Goal: Transaction & Acquisition: Obtain resource

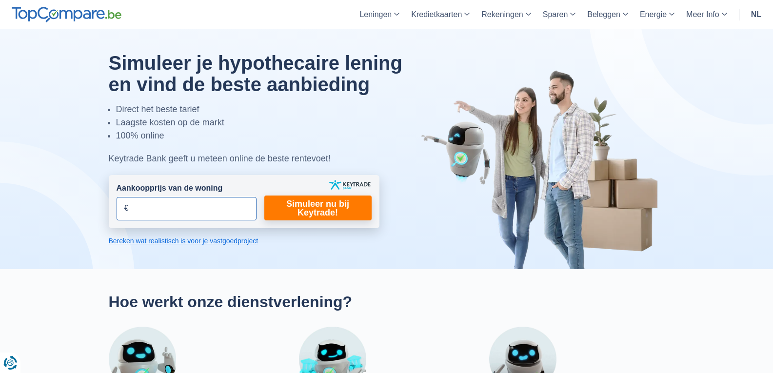
click at [203, 209] on input "Aankoopprijs van de woning" at bounding box center [187, 208] width 140 height 23
type input "80.000"
click at [336, 202] on link "Simuleer nu bij Keytrade!" at bounding box center [317, 208] width 107 height 25
click at [312, 209] on link "Simuleer nu bij Keytrade!" at bounding box center [317, 208] width 107 height 25
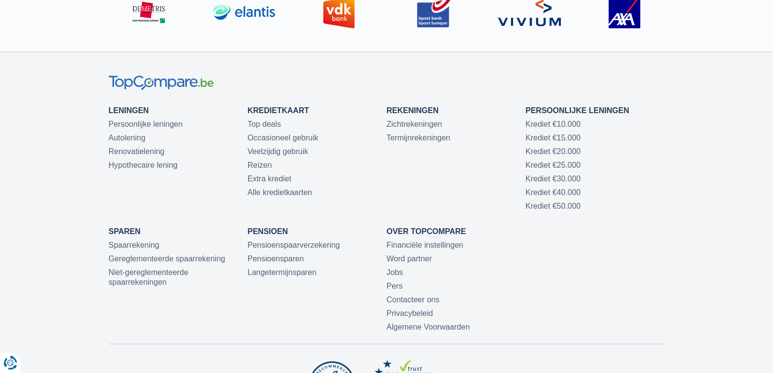
scroll to position [3399, 0]
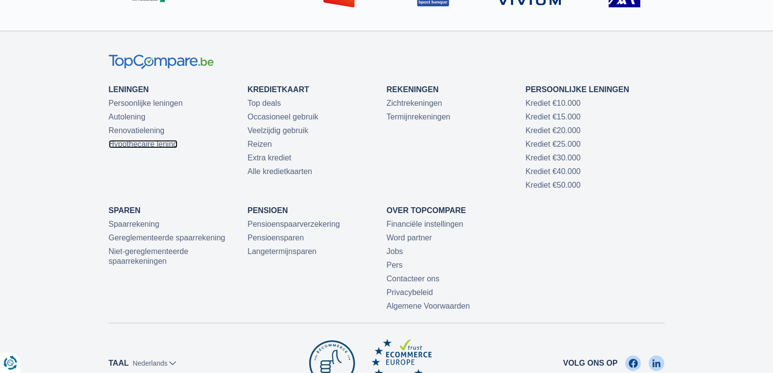
click at [134, 140] on link "Hypothecaire lening" at bounding box center [143, 144] width 69 height 8
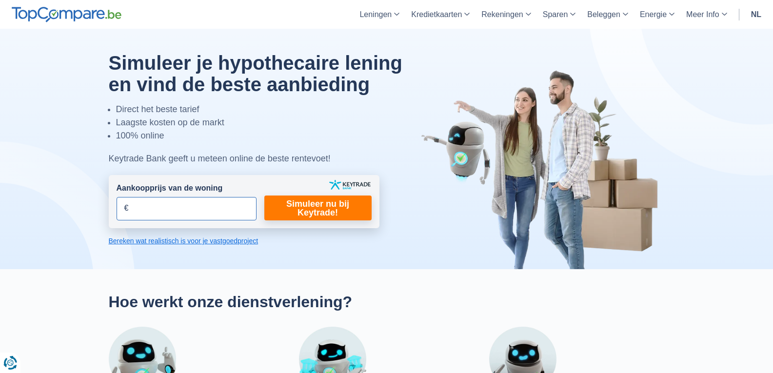
click at [188, 214] on input "Aankoopprijs van de woning" at bounding box center [187, 208] width 140 height 23
type input "80.000"
click at [310, 207] on link "Simuleer nu bij Keytrade!" at bounding box center [317, 208] width 107 height 25
click at [213, 246] on div at bounding box center [386, 149] width 571 height 240
drag, startPoint x: 207, startPoint y: 235, endPoint x: 191, endPoint y: 242, distance: 17.2
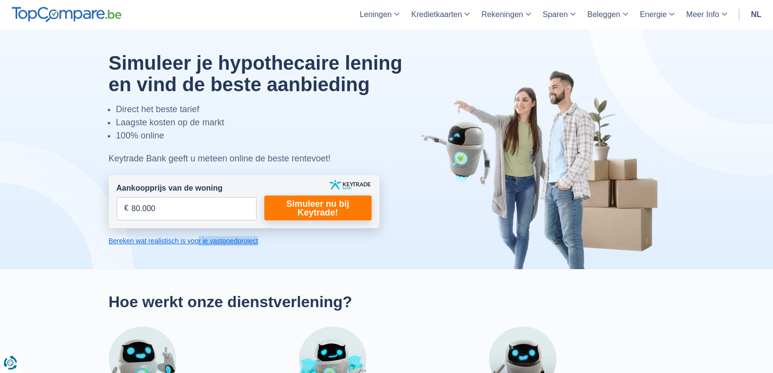
click at [191, 242] on div "Simuleer je hypothecaire lening en vind de beste aanbieding Direct het beste ta…" at bounding box center [386, 149] width 571 height 194
click at [191, 242] on link "Bereken wat realistisch is voor je vastgoedproject" at bounding box center [244, 241] width 271 height 10
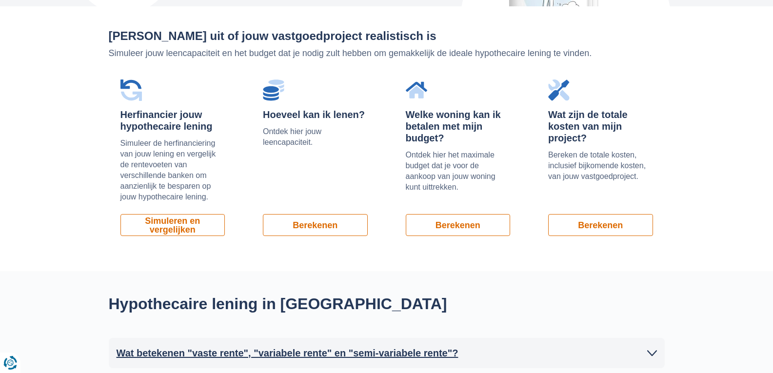
scroll to position [661, 0]
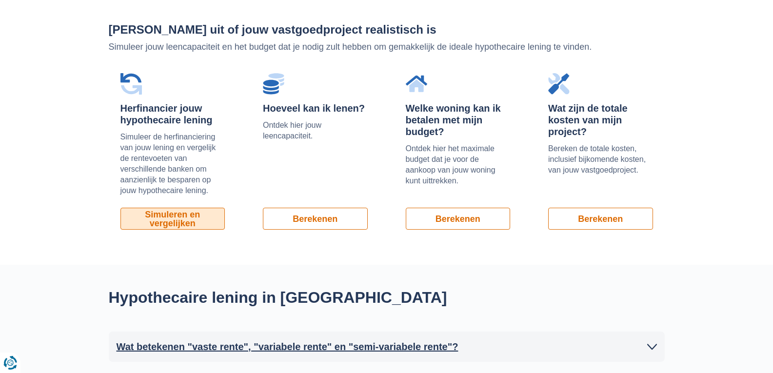
click at [189, 222] on link "Simuleren en vergelijken" at bounding box center [172, 219] width 105 height 22
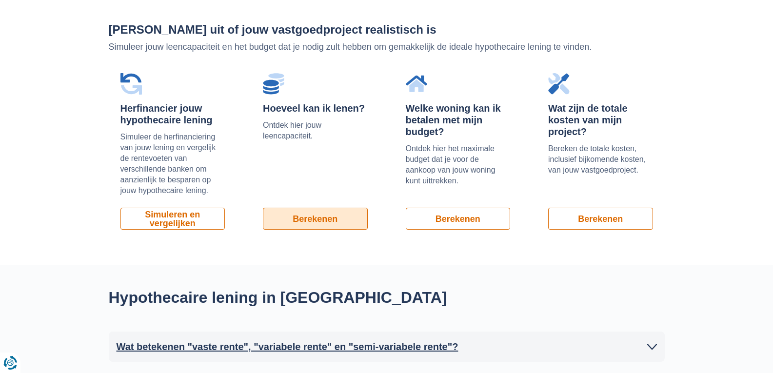
click at [338, 224] on link "Berekenen" at bounding box center [315, 219] width 105 height 22
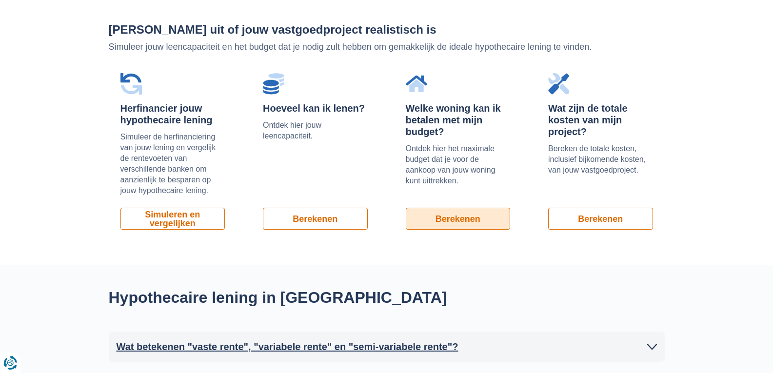
click at [483, 222] on link "Berekenen" at bounding box center [458, 219] width 105 height 22
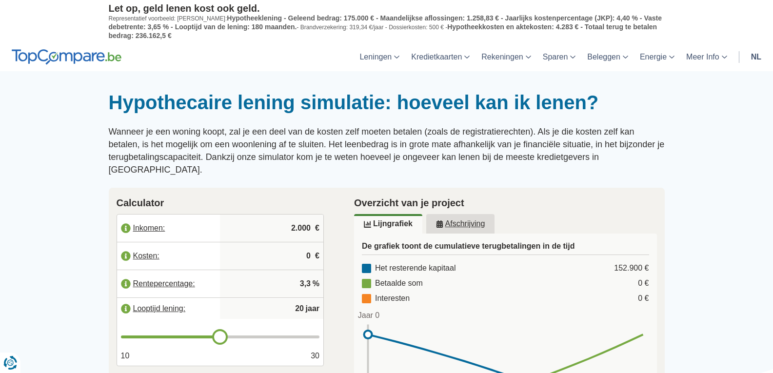
click at [138, 218] on label "Inkomen:" at bounding box center [168, 228] width 103 height 21
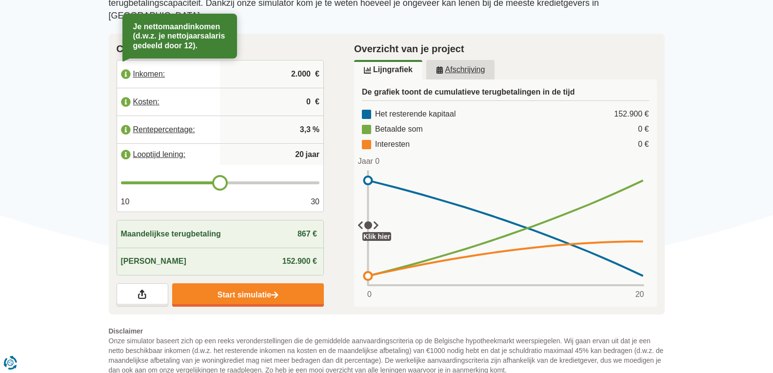
scroll to position [165, 0]
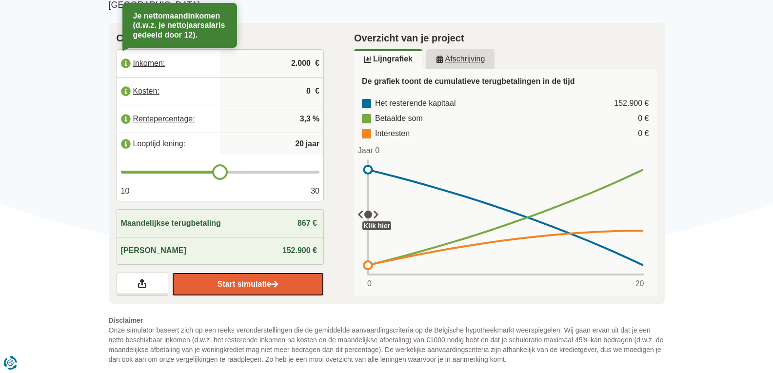
click at [278, 278] on link "Start simulatie" at bounding box center [248, 284] width 152 height 23
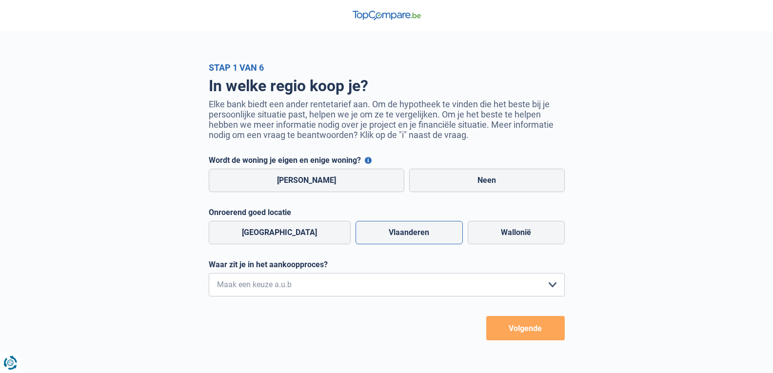
click at [411, 243] on label "Vlaanderen" at bounding box center [409, 232] width 107 height 23
click at [411, 243] on input "Vlaanderen" at bounding box center [409, 232] width 107 height 23
radio input "true"
click at [314, 182] on label "Ja" at bounding box center [307, 180] width 196 height 23
click at [314, 182] on input "Ja" at bounding box center [307, 180] width 196 height 23
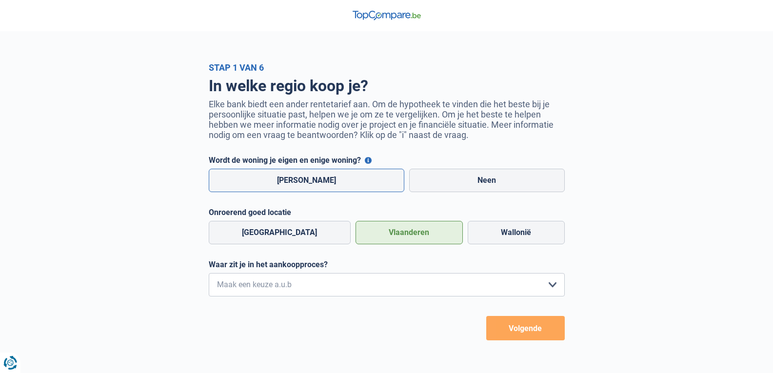
radio input "true"
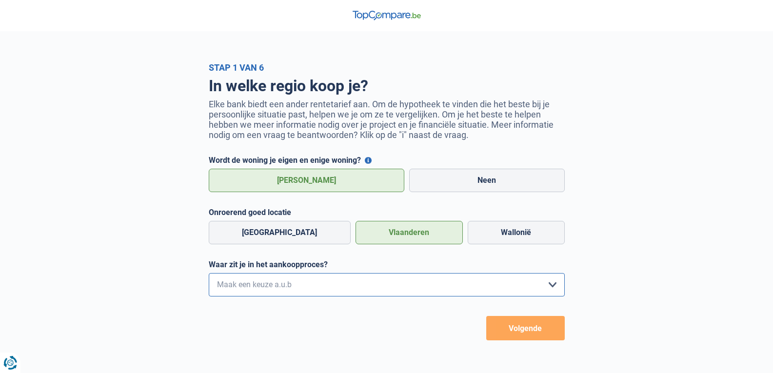
click at [312, 291] on select "Ik wil me uitsluitend informeren omdat ik op dit moment geen concrete plannen h…" at bounding box center [387, 284] width 356 height 23
select select "1b"
click at [209, 276] on select "Ik wil me uitsluitend informeren omdat ik op dit moment geen concrete plannen h…" at bounding box center [387, 284] width 356 height 23
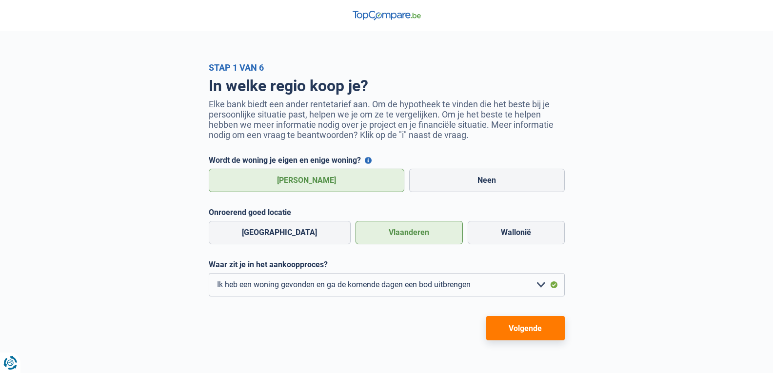
click at [529, 336] on button "Volgende" at bounding box center [525, 328] width 79 height 24
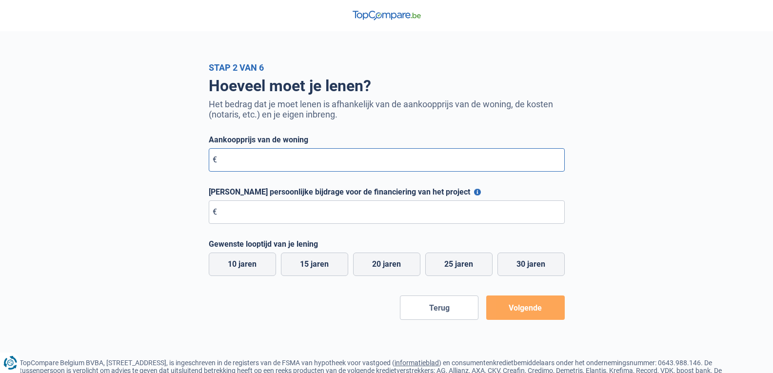
click at [336, 160] on input "Aankoopprijs van de woning" at bounding box center [387, 159] width 356 height 23
type input "80.000"
click at [317, 217] on input "Maximale persoonlijke bijdrage voor de financiering van het project" at bounding box center [387, 211] width 356 height 23
type input "10.000"
click at [454, 269] on label "25 jaren" at bounding box center [458, 264] width 67 height 23
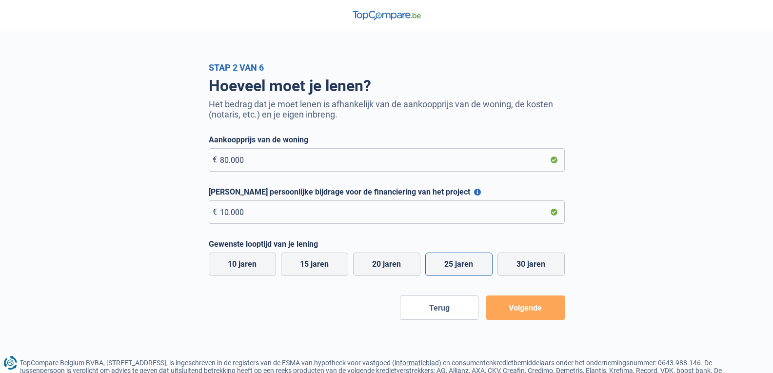
click at [454, 269] on input "25 jaren" at bounding box center [458, 264] width 67 height 23
radio input "true"
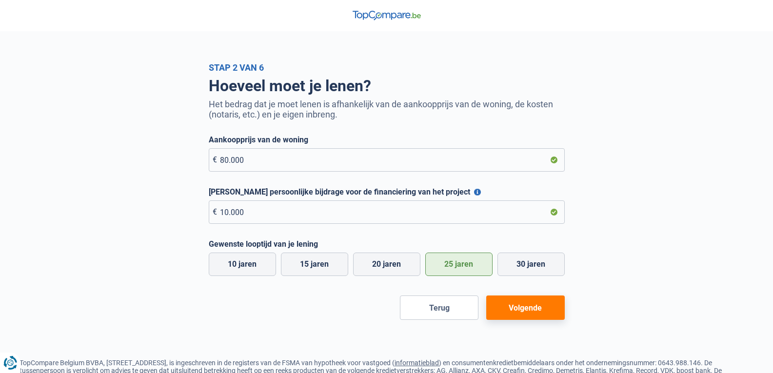
click at [535, 315] on button "Volgende" at bounding box center [525, 308] width 79 height 24
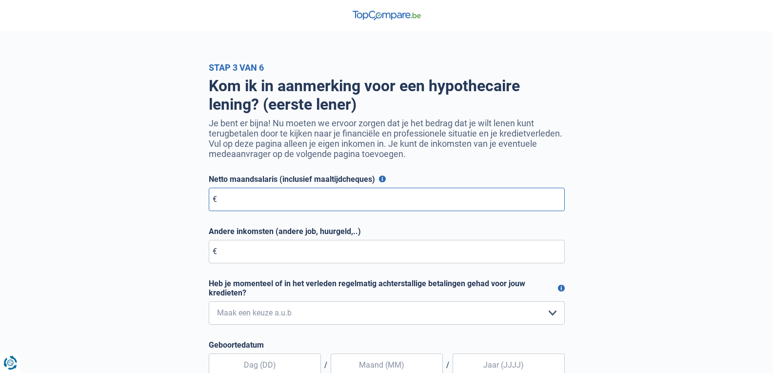
click at [358, 207] on input "Netto maandsalaris (inclusief maaltijdcheques)" at bounding box center [387, 199] width 356 height 23
type input "2.600"
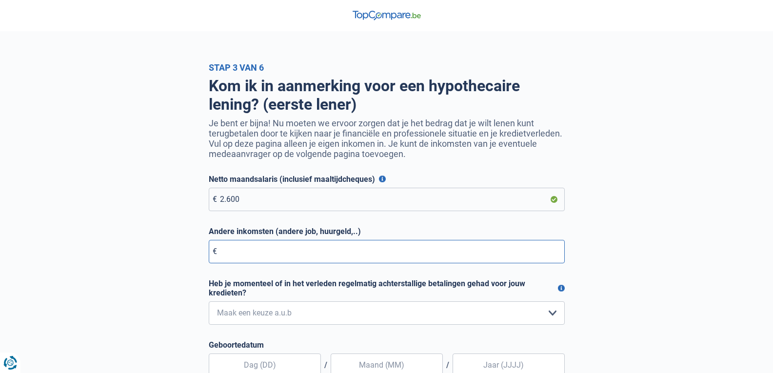
click at [259, 255] on input "Andere inkomsten (andere job, huurgeld,..)" at bounding box center [387, 251] width 356 height 23
type input "283"
click at [520, 315] on select "Nee, nooit Ja, maar ik heb deze minder dan een jaar geleden afbetaald Ja, maar …" at bounding box center [387, 312] width 356 height 23
click at [745, 211] on div "Stap 3 van 6 Kom ik in aanmerking voor een hypothecaire lening? (eerste lener) …" at bounding box center [386, 293] width 773 height 463
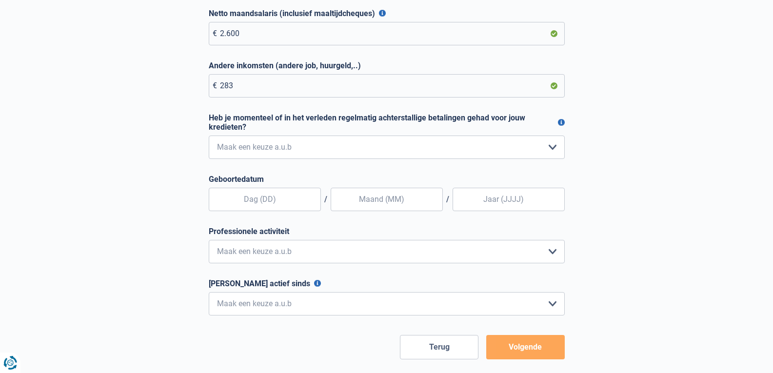
scroll to position [170, 0]
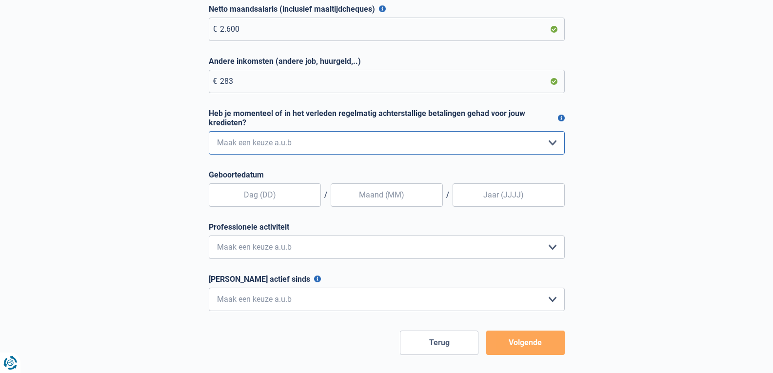
click at [549, 140] on select "Nee, nooit Ja, maar ik heb deze minder dan een jaar geleden afbetaald Ja, maar …" at bounding box center [387, 142] width 356 height 23
click at [562, 121] on button "Heb je momenteel of in het verleden regelmatig achterstallige betalingen gehad …" at bounding box center [561, 118] width 7 height 7
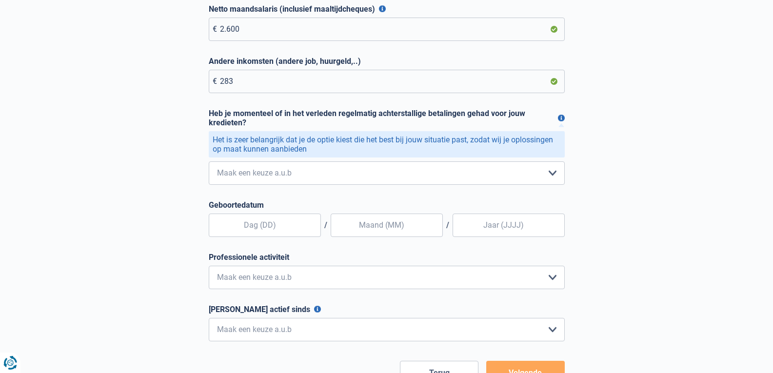
click at [562, 121] on button "Heb je momenteel of in het verleden regelmatig achterstallige betalingen gehad …" at bounding box center [561, 118] width 7 height 7
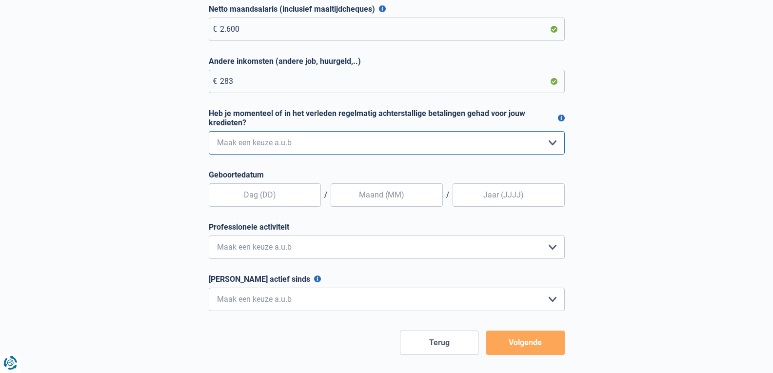
click at [555, 142] on select "Nee, nooit Ja, maar ik heb deze minder dan een jaar geleden afbetaald Ja, maar …" at bounding box center [387, 142] width 356 height 23
select select "0"
click at [209, 133] on select "Nee, nooit Ja, maar ik heb deze minder dan een jaar geleden afbetaald Ja, maar …" at bounding box center [387, 142] width 356 height 23
click at [283, 194] on input "text" at bounding box center [265, 194] width 112 height 23
type input "04"
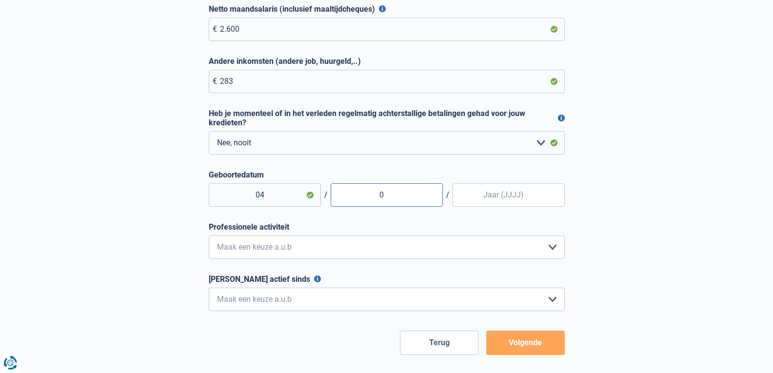
type input "02"
type input "1991"
click at [333, 245] on select "Bediende Arbeider Ambtenaar Zelfstandige Bedrijfsleider Gepensioneerde [PERSON_…" at bounding box center [387, 247] width 356 height 23
select select "privateEmployee"
click at [209, 238] on select "Bediende Arbeider Ambtenaar Zelfstandige Bedrijfsleider Gepensioneerde [PERSON_…" at bounding box center [387, 247] width 356 height 23
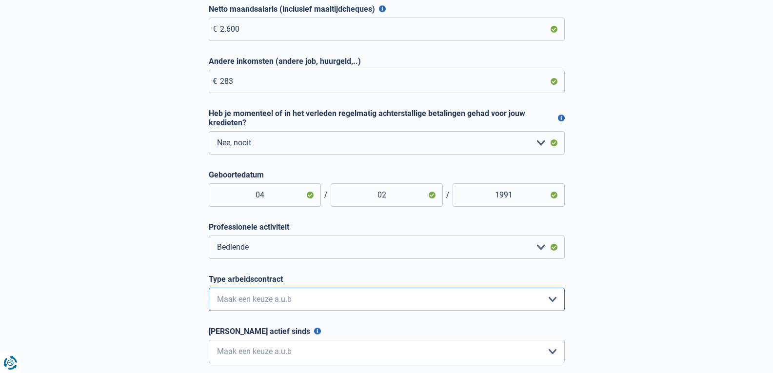
click at [283, 304] on select "Interimcontract Arbeidsovereenkomst van onbepaalde duur Arbeidsovereenkomst van…" at bounding box center [387, 299] width 356 height 23
select select "permanent"
click at [209, 290] on select "Interimcontract Arbeidsovereenkomst van onbepaalde duur Arbeidsovereenkomst van…" at bounding box center [387, 299] width 356 height 23
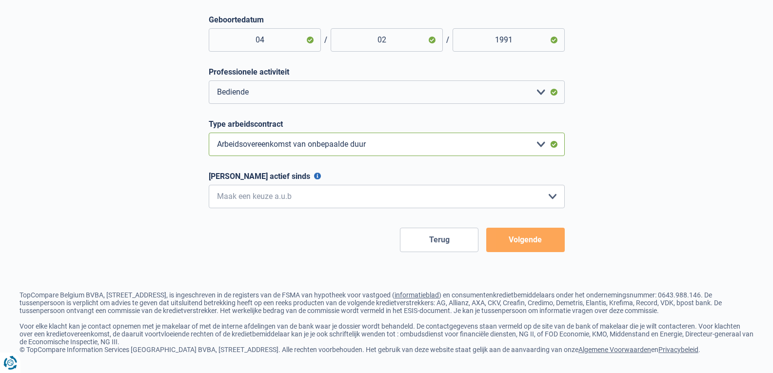
scroll to position [332, 0]
click at [314, 173] on button "[PERSON_NAME] actief sinds" at bounding box center [317, 176] width 7 height 7
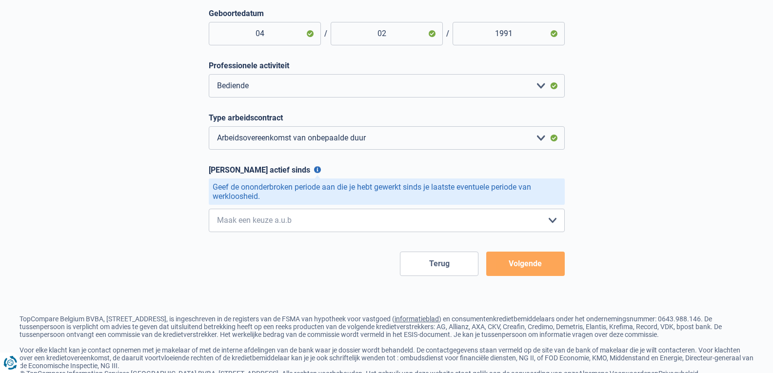
click at [314, 172] on button "[PERSON_NAME] actief sinds" at bounding box center [317, 169] width 7 height 7
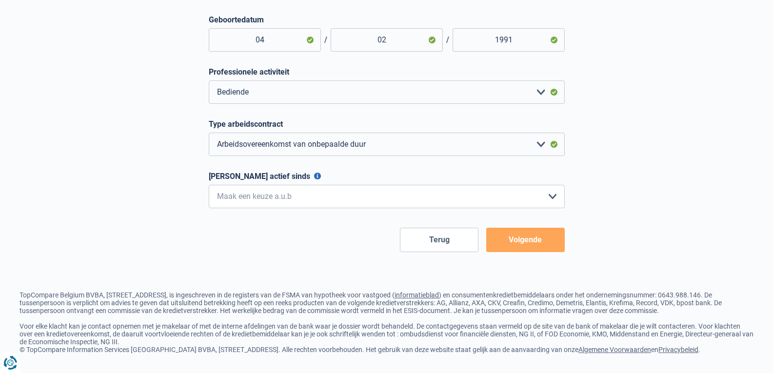
click at [314, 173] on button "[PERSON_NAME] actief sinds" at bounding box center [317, 176] width 7 height 7
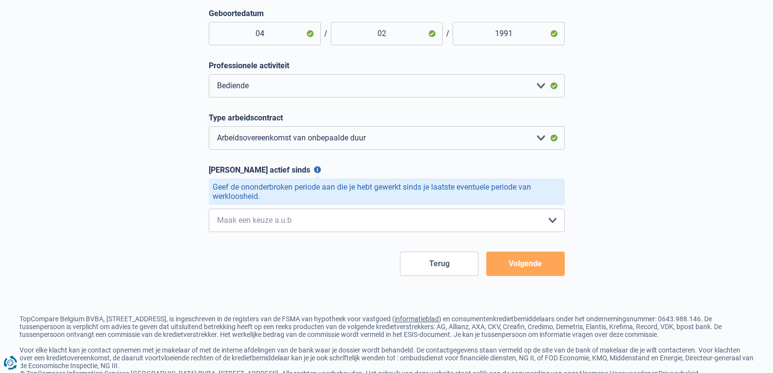
click at [314, 173] on button "[PERSON_NAME] actief sinds" at bounding box center [317, 169] width 7 height 7
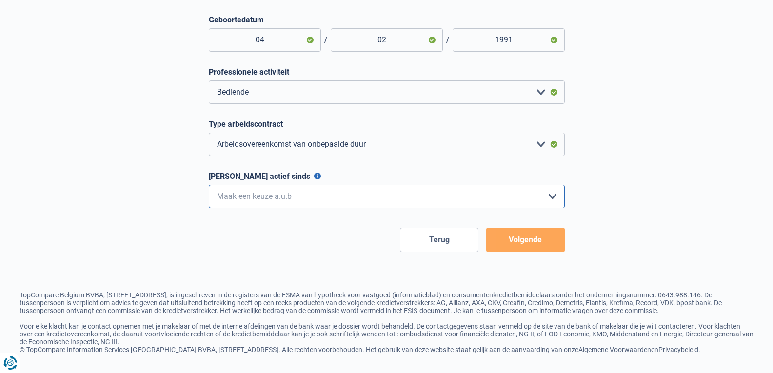
click at [298, 198] on select "< 6 maanden 6 - 12 maanden 12 - 24 maanden 24 - 36 maanden > 36 maanden Maak ee…" at bounding box center [387, 196] width 356 height 23
select select "less6"
click at [209, 185] on select "< 6 maanden 6 - 12 maanden 12 - 24 maanden 24 - 36 maanden > 36 maanden Maak ee…" at bounding box center [387, 196] width 356 height 23
click at [531, 241] on button "Volgende" at bounding box center [525, 240] width 79 height 24
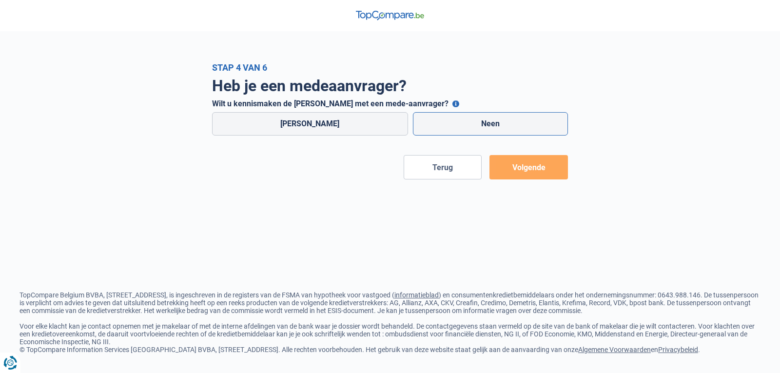
click at [449, 122] on label "Neen" at bounding box center [491, 123] width 156 height 23
click at [449, 122] on input "Neen" at bounding box center [491, 123] width 156 height 23
radio input "true"
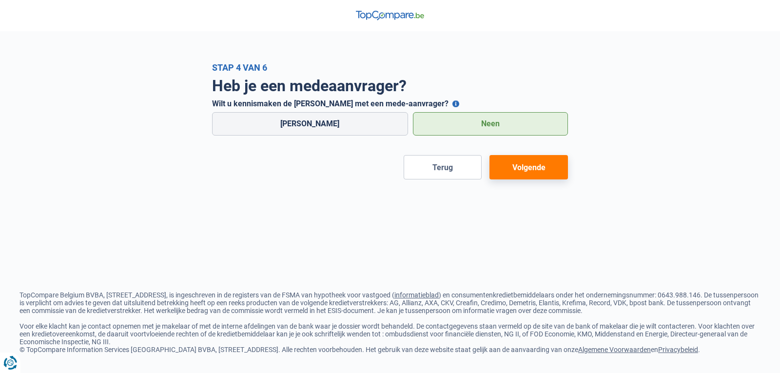
click at [539, 175] on button "Volgende" at bounding box center [529, 167] width 79 height 24
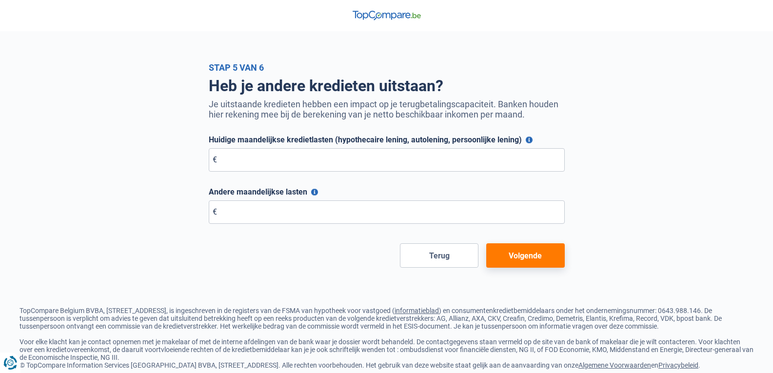
click at [315, 192] on button "Andere maandelijkse lasten" at bounding box center [314, 192] width 7 height 7
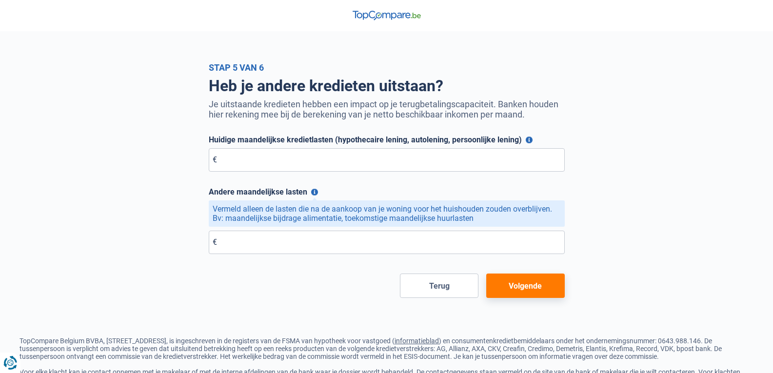
click at [315, 192] on button "Andere maandelijkse lasten" at bounding box center [314, 192] width 7 height 7
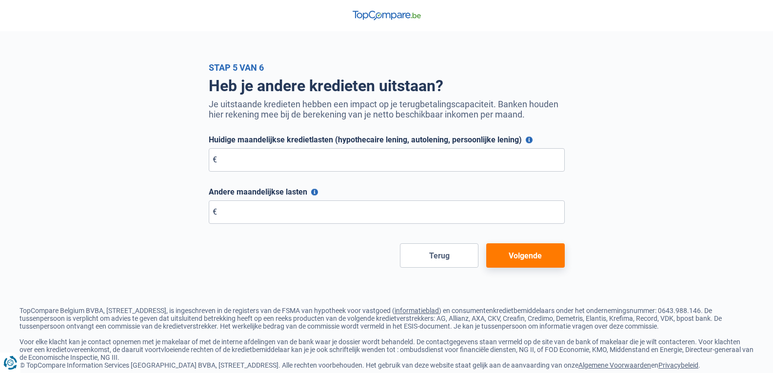
click at [529, 256] on button "Volgende" at bounding box center [525, 255] width 79 height 24
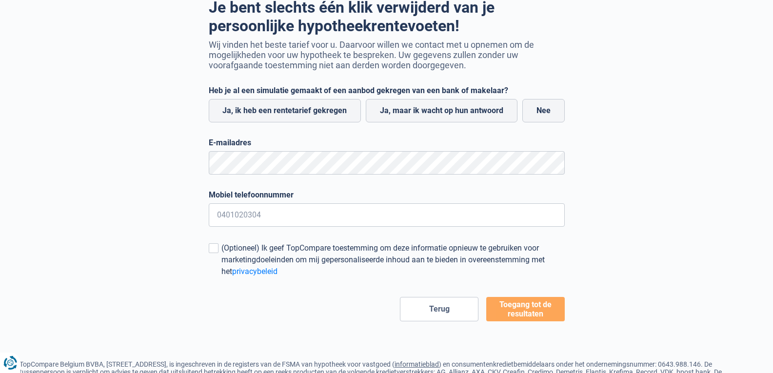
scroll to position [80, 0]
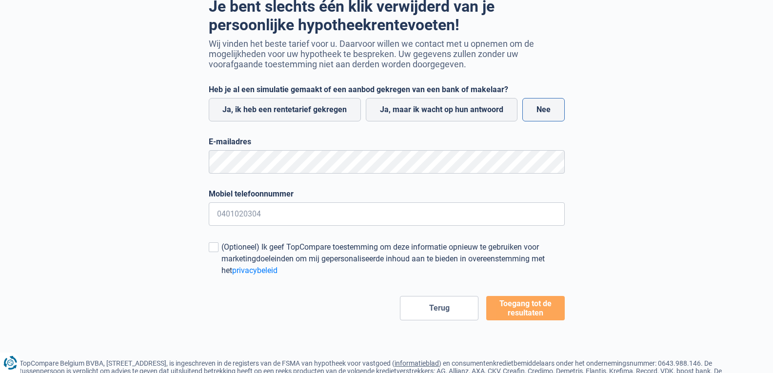
click at [543, 116] on label "Nee" at bounding box center [543, 109] width 42 height 23
click at [543, 116] on input "Nee" at bounding box center [543, 109] width 42 height 23
radio input "true"
click at [524, 308] on button "Toegang tot de resultaten" at bounding box center [525, 308] width 79 height 24
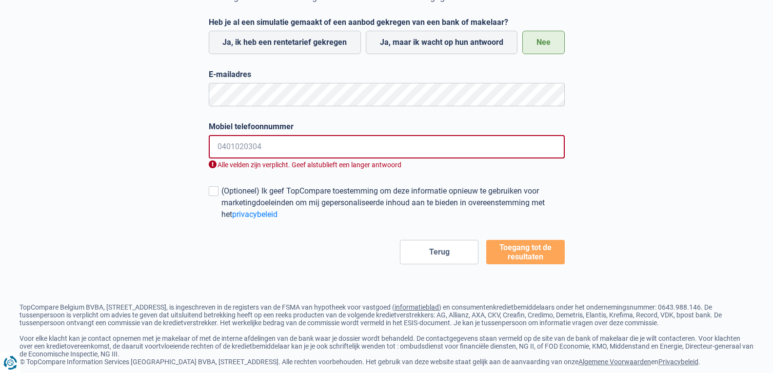
scroll to position [154, 0]
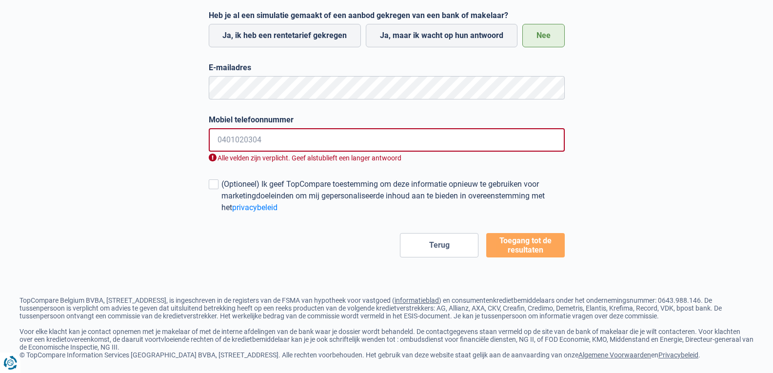
click at [425, 143] on input "Mobiel telefoonnummer" at bounding box center [387, 139] width 356 height 23
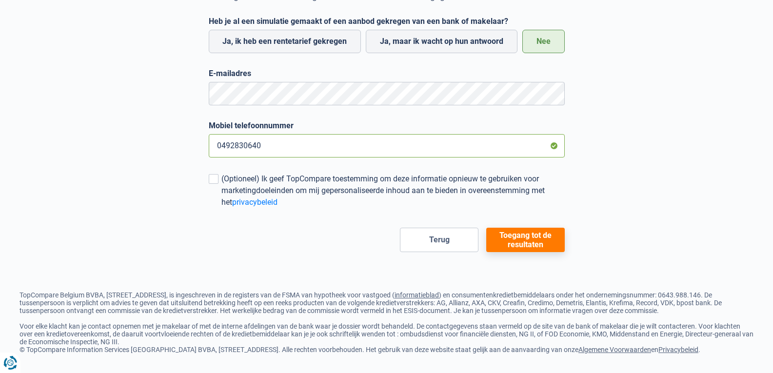
type input "0492830640"
click at [531, 239] on button "Toegang tot de resultaten" at bounding box center [525, 240] width 79 height 24
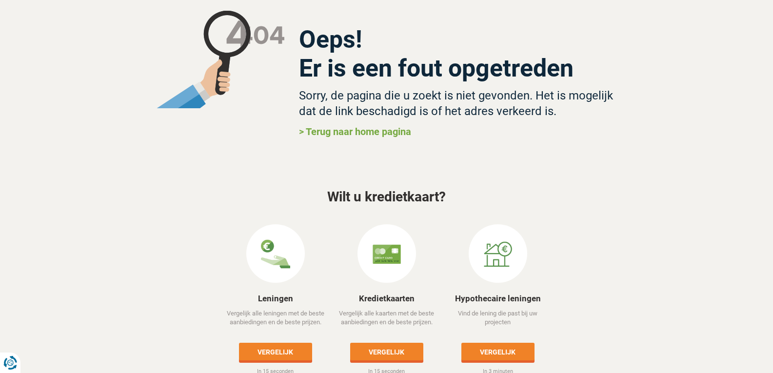
scroll to position [72, 0]
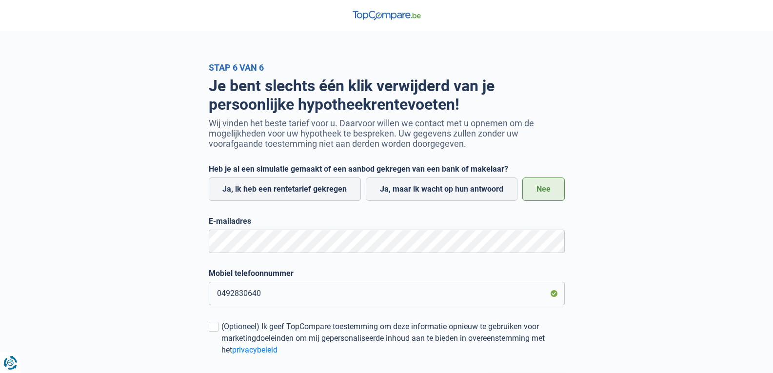
scroll to position [154, 0]
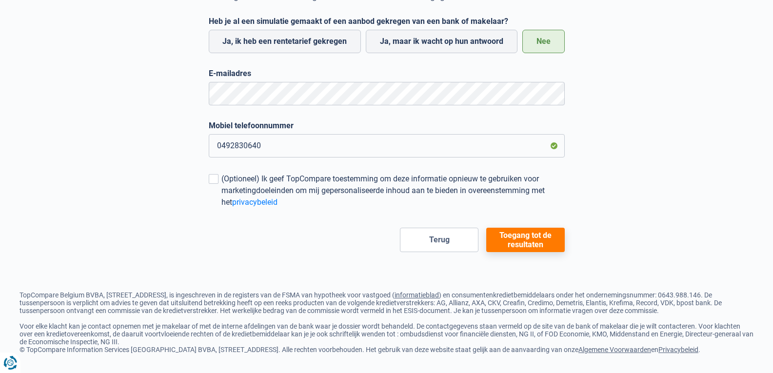
click at [515, 233] on button "Toegang tot de resultaten" at bounding box center [525, 240] width 79 height 24
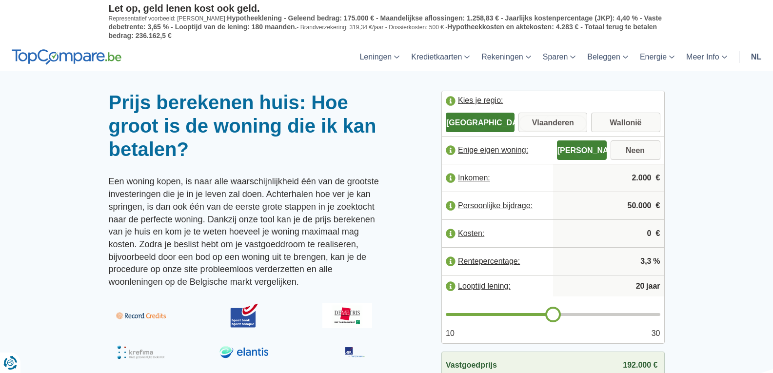
click at [546, 120] on input "Vlaanderen" at bounding box center [553, 124] width 69 height 18
radio input "true"
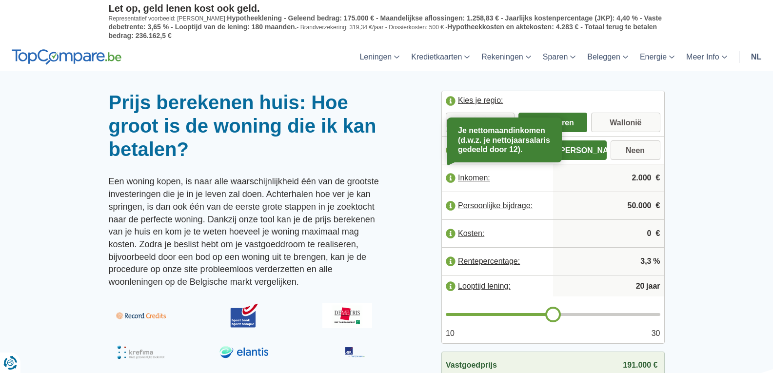
click at [551, 183] on label "Inkomen:" at bounding box center [497, 177] width 111 height 21
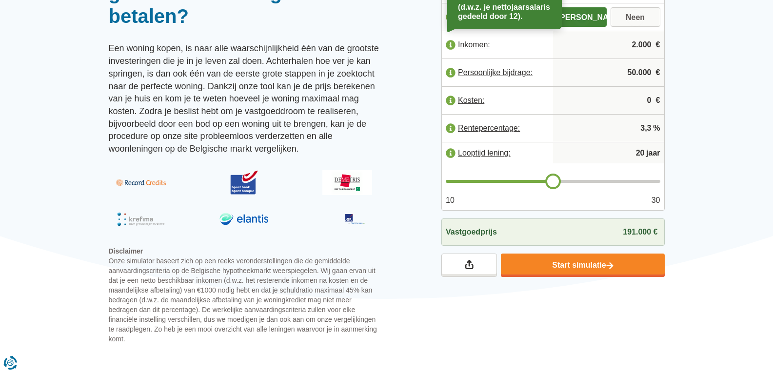
scroll to position [126, 0]
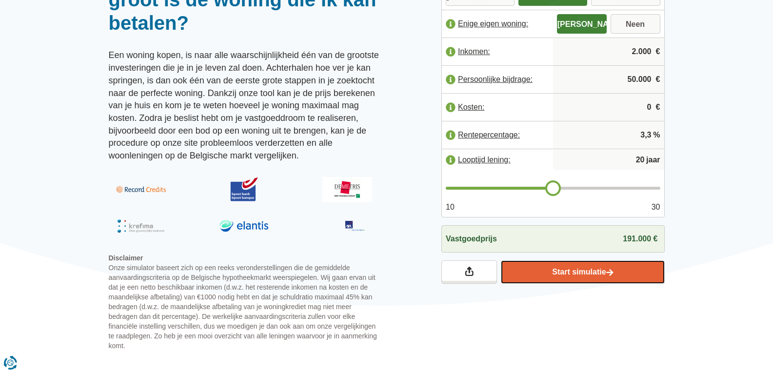
click at [588, 275] on link "Start simulatie" at bounding box center [582, 271] width 163 height 23
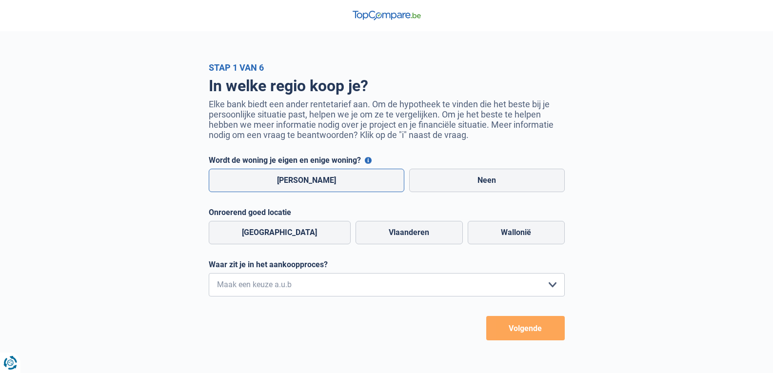
click at [352, 191] on label "[PERSON_NAME]" at bounding box center [307, 180] width 196 height 23
click at [352, 191] on input "[PERSON_NAME]" at bounding box center [307, 180] width 196 height 23
radio input "true"
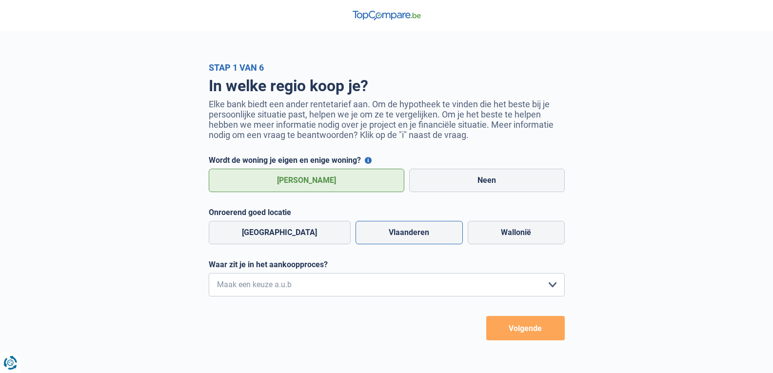
click at [374, 234] on label "Vlaanderen" at bounding box center [409, 232] width 107 height 23
click at [374, 234] on input "Vlaanderen" at bounding box center [409, 232] width 107 height 23
radio input "true"
click at [367, 290] on select "Ik wil me uitsluitend informeren omdat ik op dit moment geen concrete plannen h…" at bounding box center [387, 284] width 356 height 23
select select "1b"
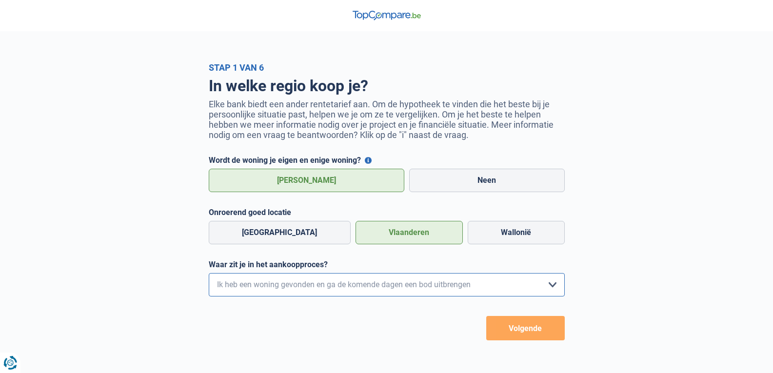
click at [209, 276] on select "Ik wil me uitsluitend informeren omdat ik op dit moment geen concrete plannen h…" at bounding box center [387, 284] width 356 height 23
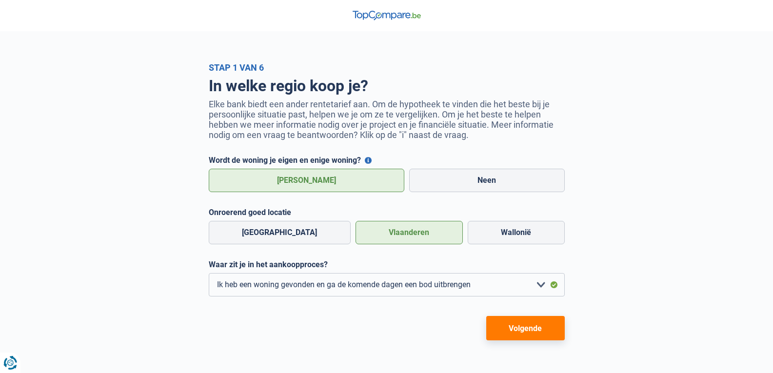
click at [519, 335] on button "Volgende" at bounding box center [525, 328] width 79 height 24
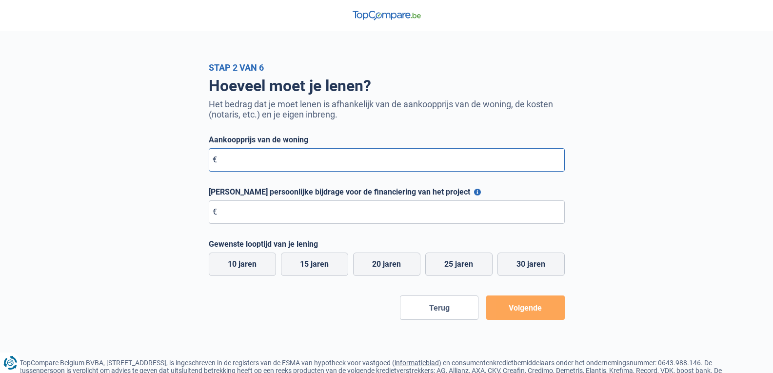
click at [419, 166] on input "Aankoopprijs van de woning" at bounding box center [387, 159] width 356 height 23
type input "80.000"
click at [280, 215] on input "[PERSON_NAME] persoonlijke bijdrage voor de financiering van het project" at bounding box center [387, 211] width 356 height 23
type input "10.000"
click at [441, 269] on label "25 jaren" at bounding box center [458, 264] width 67 height 23
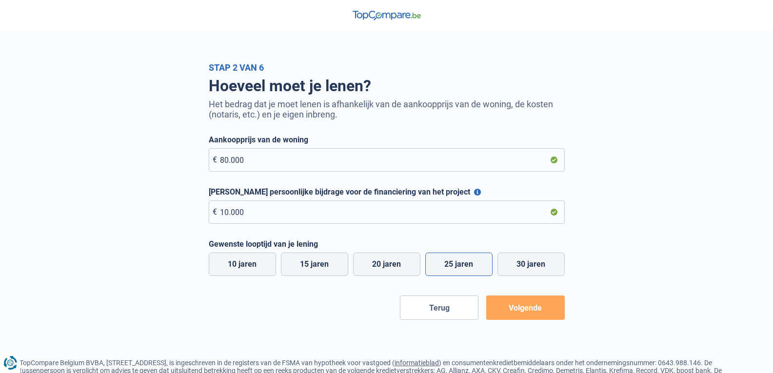
click at [441, 269] on input "25 jaren" at bounding box center [458, 264] width 67 height 23
radio input "true"
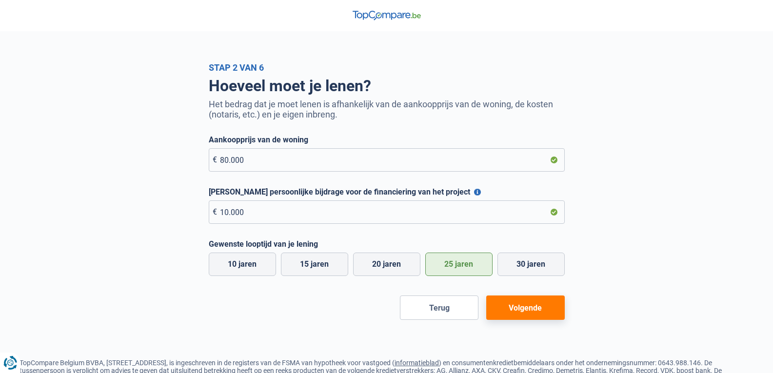
click at [524, 313] on button "Volgende" at bounding box center [525, 308] width 79 height 24
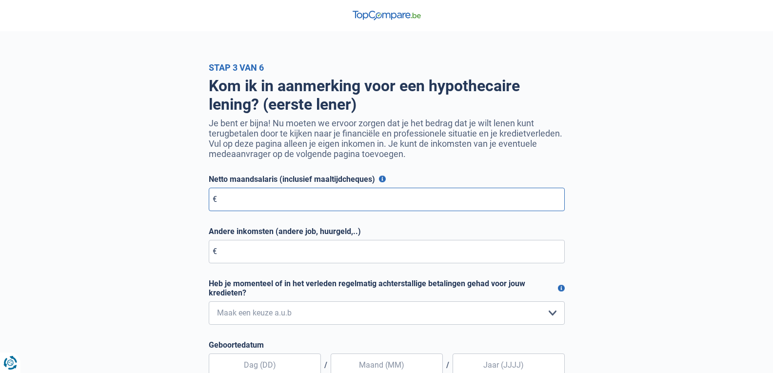
click at [441, 198] on input "Netto maandsalaris (inclusief maaltijdcheques)" at bounding box center [387, 199] width 356 height 23
type input "2.600"
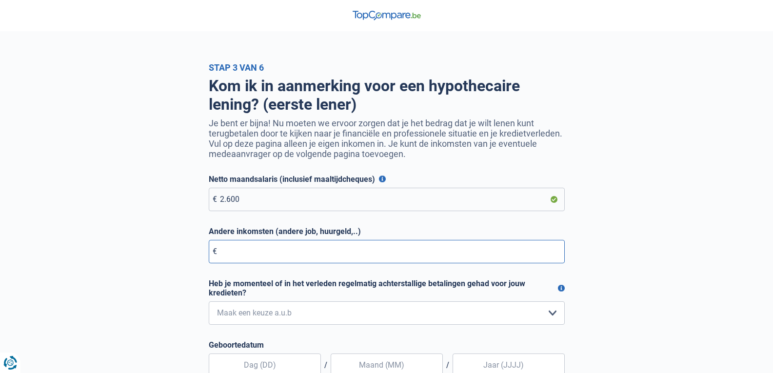
click at [269, 260] on input "Andere inkomsten (andere job, huurgeld,..)" at bounding box center [387, 251] width 356 height 23
type input "283"
click at [282, 306] on select "Nee, nooit Ja, maar ik heb deze minder dan een jaar geleden afbetaald Ja, maar …" at bounding box center [387, 312] width 356 height 23
select select "0"
click at [209, 303] on select "Nee, nooit Ja, maar ik heb deze minder dan een jaar geleden afbetaald Ja, maar …" at bounding box center [387, 312] width 356 height 23
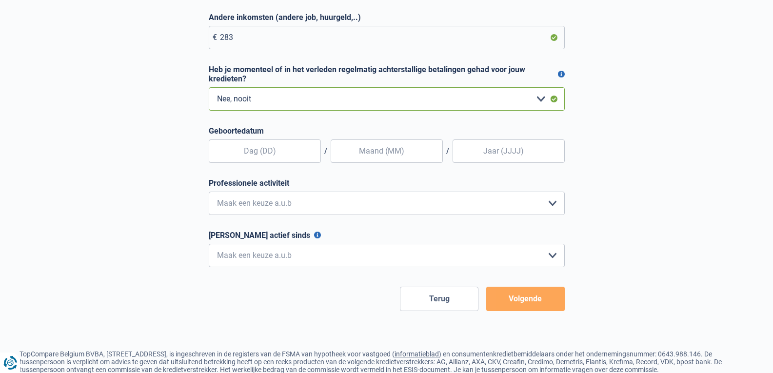
scroll to position [216, 0]
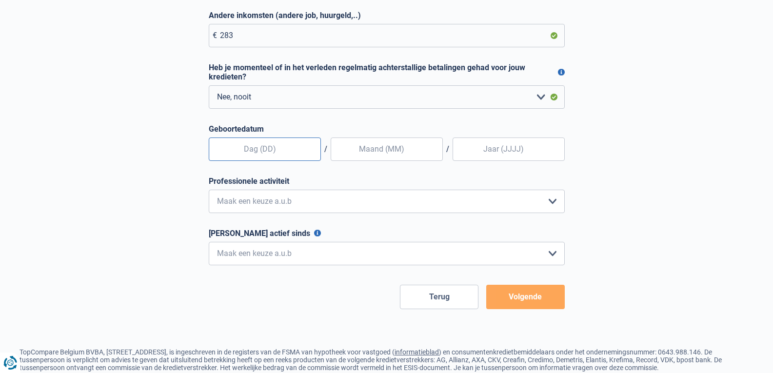
click at [256, 151] on input "text" at bounding box center [265, 149] width 112 height 23
type input "04"
click at [392, 148] on input "text" at bounding box center [387, 149] width 112 height 23
type input "02"
click at [498, 151] on input "Geboortedatum" at bounding box center [509, 149] width 112 height 23
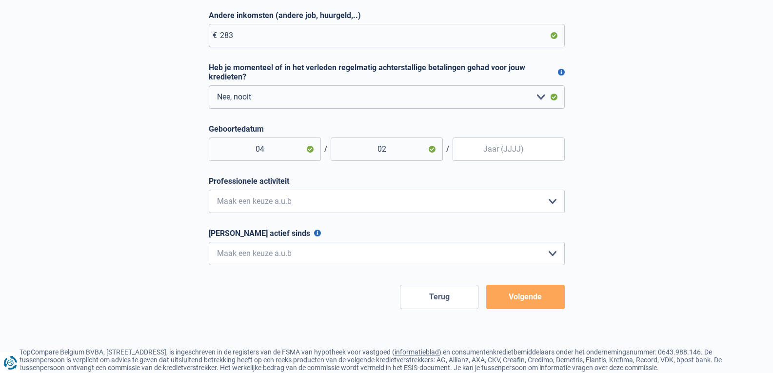
type input "1991"
click at [496, 199] on select "Bediende Arbeider Ambtenaar Zelfstandige Bedrijfsleider Gepensioneerde [PERSON_…" at bounding box center [387, 201] width 356 height 23
select select "privateEmployee"
click at [209, 192] on select "Bediende Arbeider Ambtenaar Zelfstandige Bedrijfsleider Gepensioneerde [PERSON_…" at bounding box center [387, 201] width 356 height 23
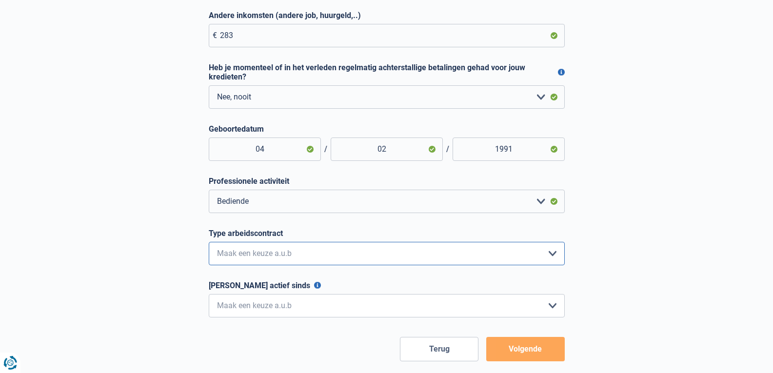
click at [305, 262] on select "Interimcontract Arbeidsovereenkomst van onbepaalde duur Arbeidsovereenkomst van…" at bounding box center [387, 253] width 356 height 23
select select "permanent"
click at [209, 244] on select "Interimcontract Arbeidsovereenkomst van onbepaalde duur Arbeidsovereenkomst van…" at bounding box center [387, 253] width 356 height 23
click at [286, 313] on select "< 6 maanden 6 - 12 maanden 12 - 24 maanden 24 - 36 maanden > 36 maanden Maak ee…" at bounding box center [387, 305] width 356 height 23
click at [693, 239] on div "Stap 3 van 6 Kom ik in aanmerking voor een hypothecaire lening? (eerste lener) …" at bounding box center [386, 103] width 773 height 515
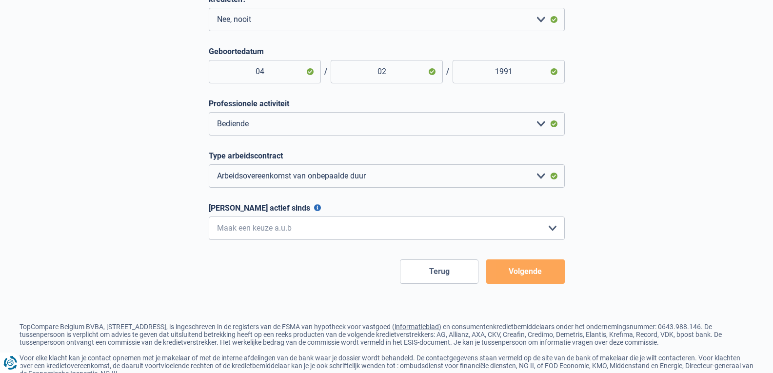
scroll to position [314, 0]
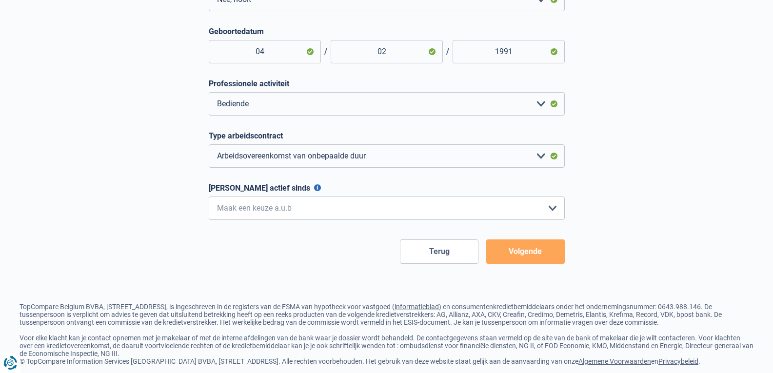
click at [314, 189] on button "[PERSON_NAME] actief sinds" at bounding box center [317, 187] width 7 height 7
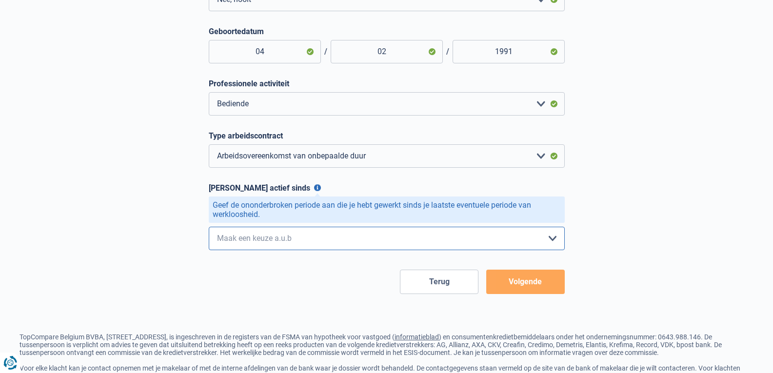
click at [321, 239] on select "< 6 maanden 6 - 12 maanden 12 - 24 maanden 24 - 36 maanden > 36 maanden Maak ee…" at bounding box center [387, 238] width 356 height 23
select select "less6"
click at [209, 229] on select "< 6 maanden 6 - 12 maanden 12 - 24 maanden 24 - 36 maanden > 36 maanden Maak ee…" at bounding box center [387, 238] width 356 height 23
click at [523, 282] on button "Volgende" at bounding box center [525, 282] width 79 height 24
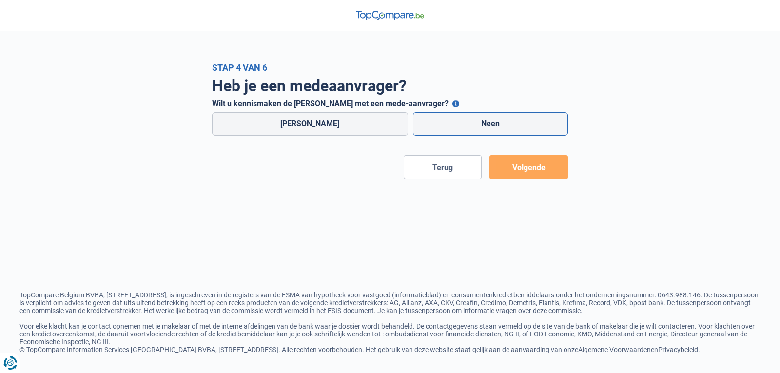
click at [513, 124] on label "Neen" at bounding box center [491, 123] width 156 height 23
click at [513, 124] on input "Neen" at bounding box center [491, 123] width 156 height 23
radio input "true"
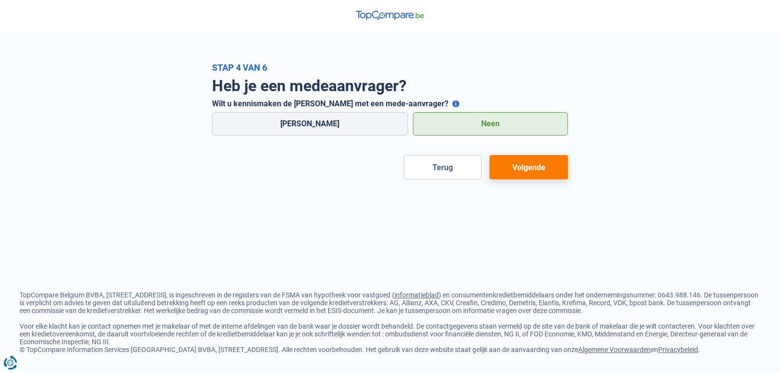
click at [524, 168] on button "Volgende" at bounding box center [529, 167] width 79 height 24
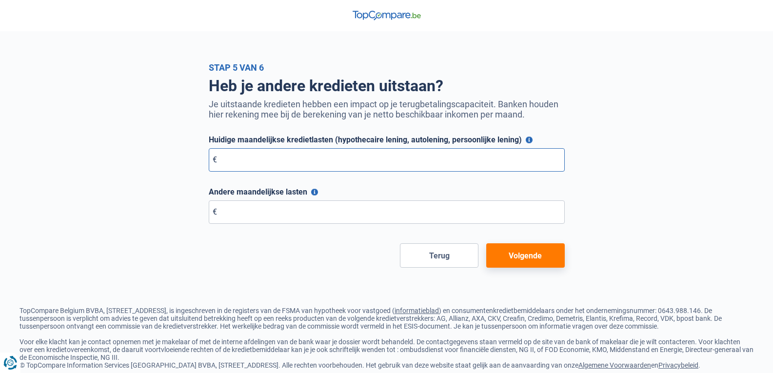
click at [524, 168] on input "Huidige maandelijkse kredietlasten (hypothecaire lening, autolening, persoonlij…" at bounding box center [387, 159] width 356 height 23
click at [533, 257] on button "Volgende" at bounding box center [525, 255] width 79 height 24
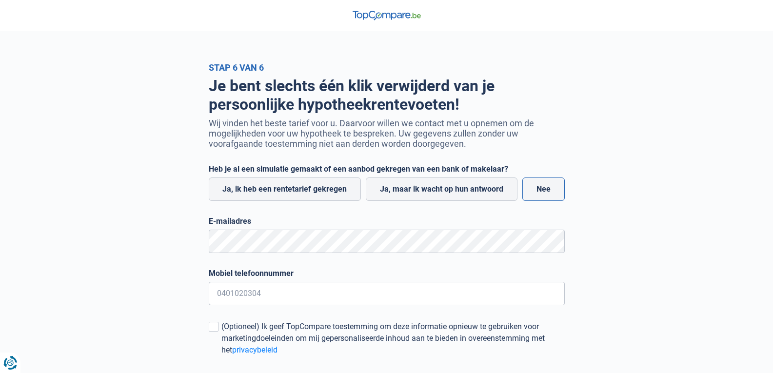
click at [547, 197] on label "Nee" at bounding box center [543, 189] width 42 height 23
click at [547, 197] on input "Nee" at bounding box center [543, 189] width 42 height 23
radio input "true"
click at [350, 301] on input "Mobiel telefoonnummer" at bounding box center [387, 293] width 356 height 23
type input "0492830640"
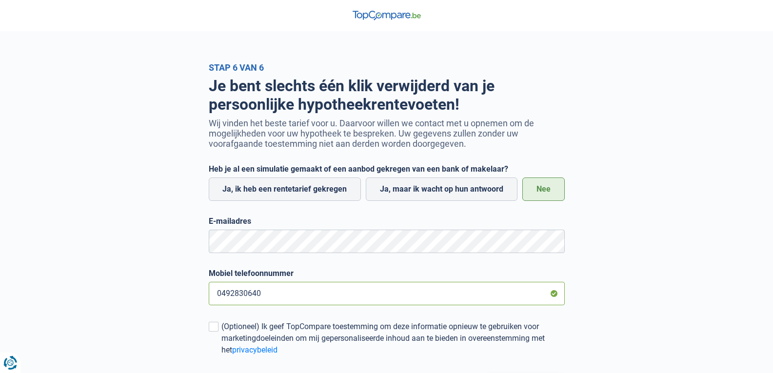
scroll to position [154, 0]
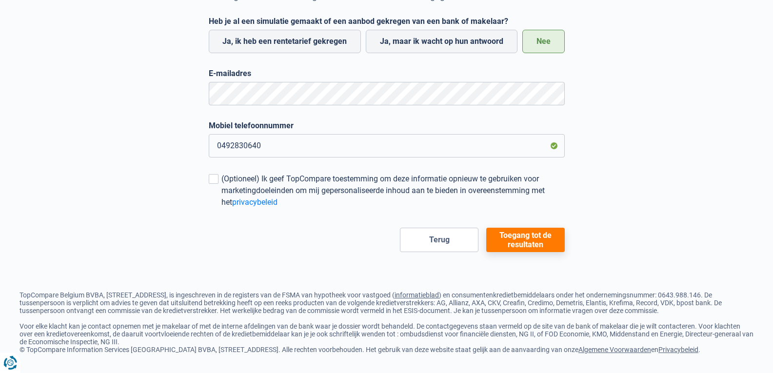
click at [508, 234] on button "Toegang tot de resultaten" at bounding box center [525, 240] width 79 height 24
